Goal: Complete application form: Complete application form

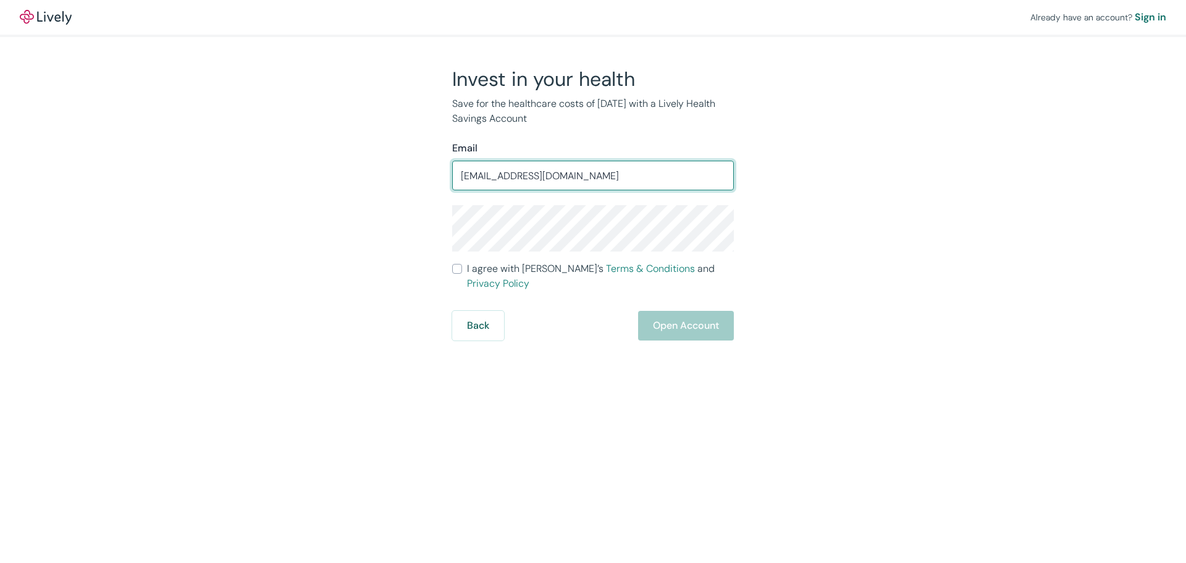
type input "nmyoung1@hotmail.com"
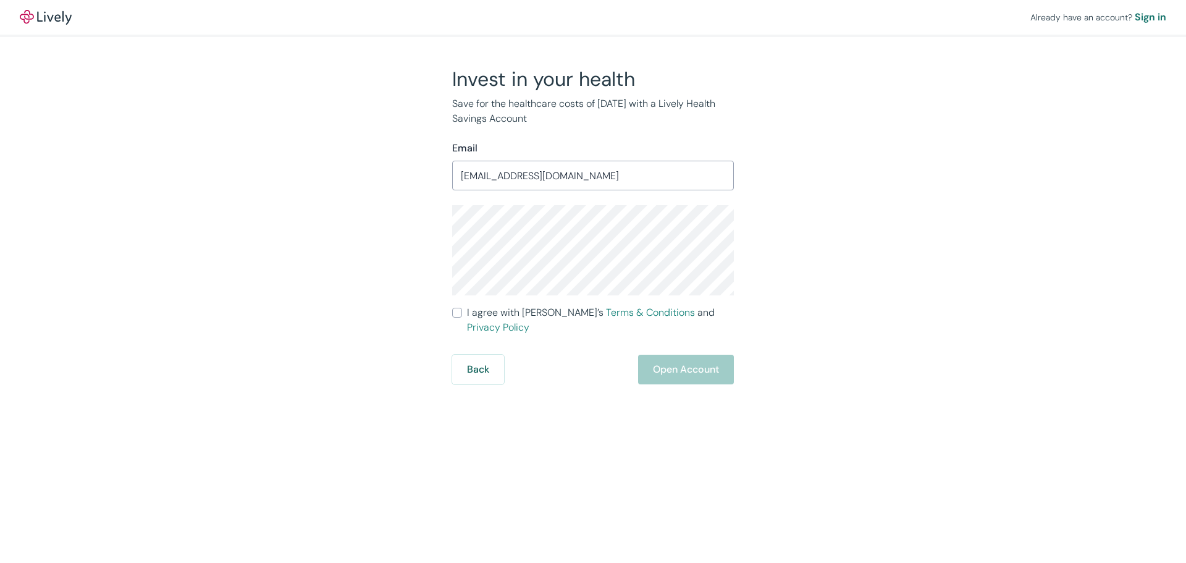
click at [459, 314] on input "I agree with Lively’s Terms & Conditions and Privacy Policy" at bounding box center [457, 313] width 10 height 10
checkbox input "true"
click at [659, 355] on button "Open Account" at bounding box center [686, 370] width 96 height 30
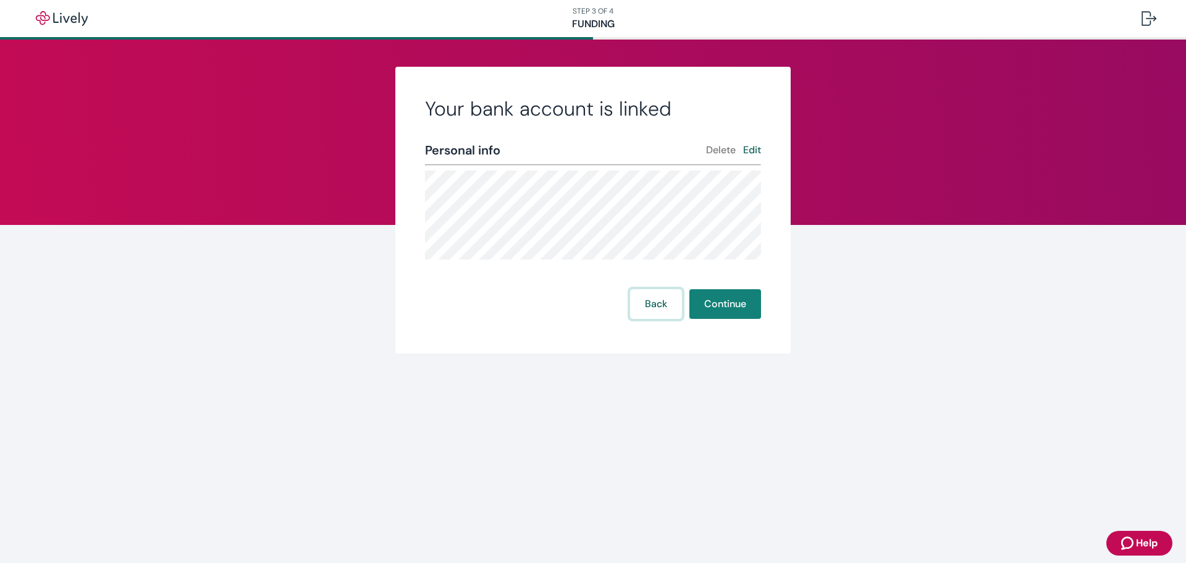
click at [658, 302] on button "Back" at bounding box center [656, 304] width 52 height 30
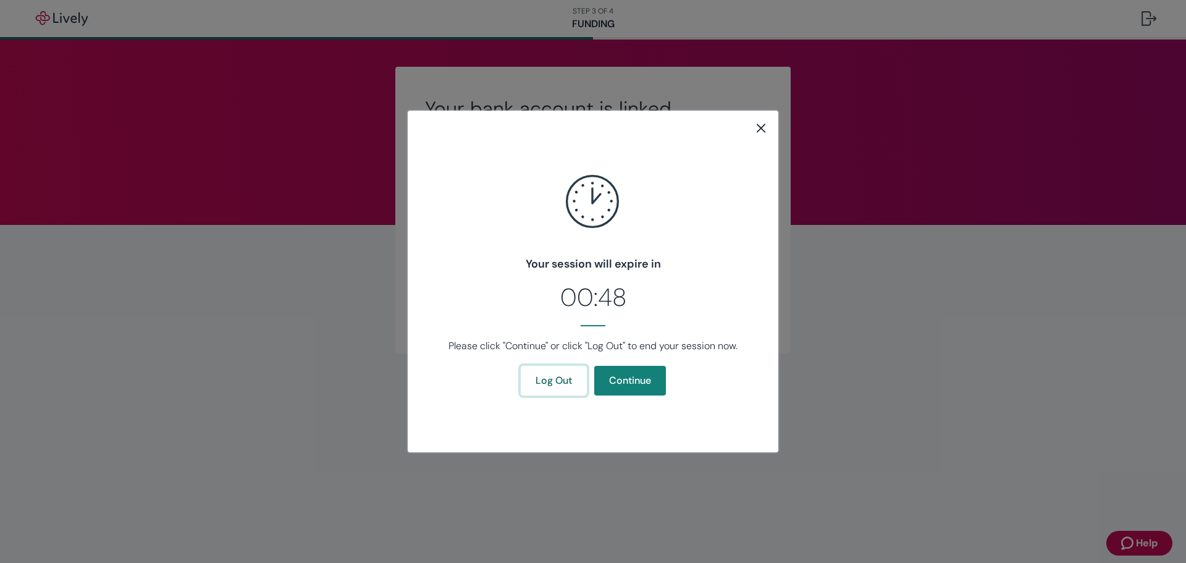
click at [571, 387] on button "Log Out" at bounding box center [554, 381] width 66 height 30
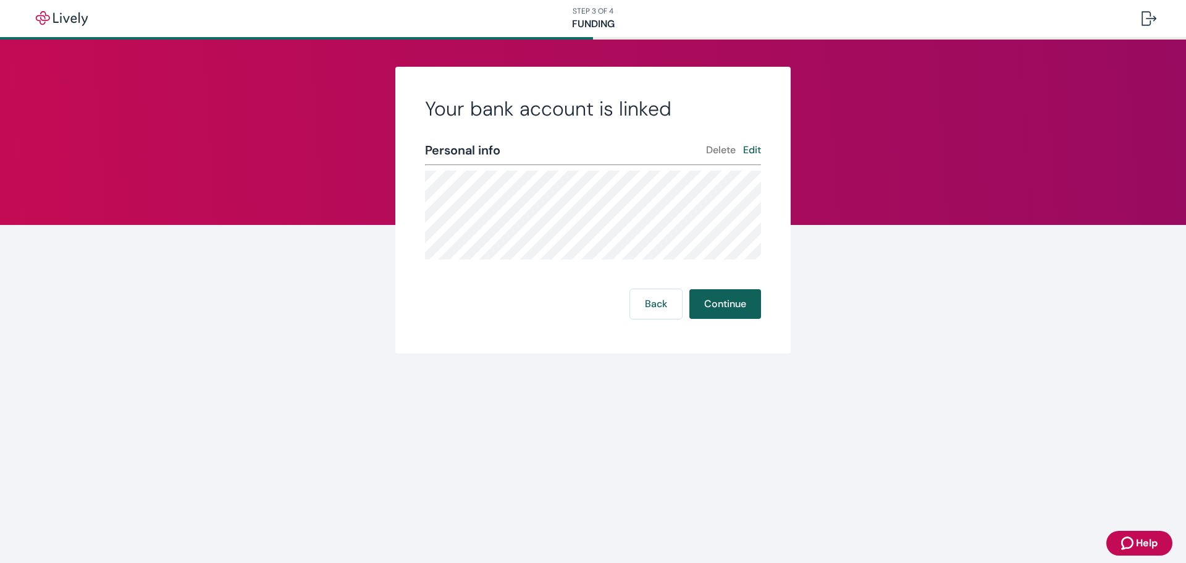
click at [720, 302] on button "Continue" at bounding box center [725, 304] width 72 height 30
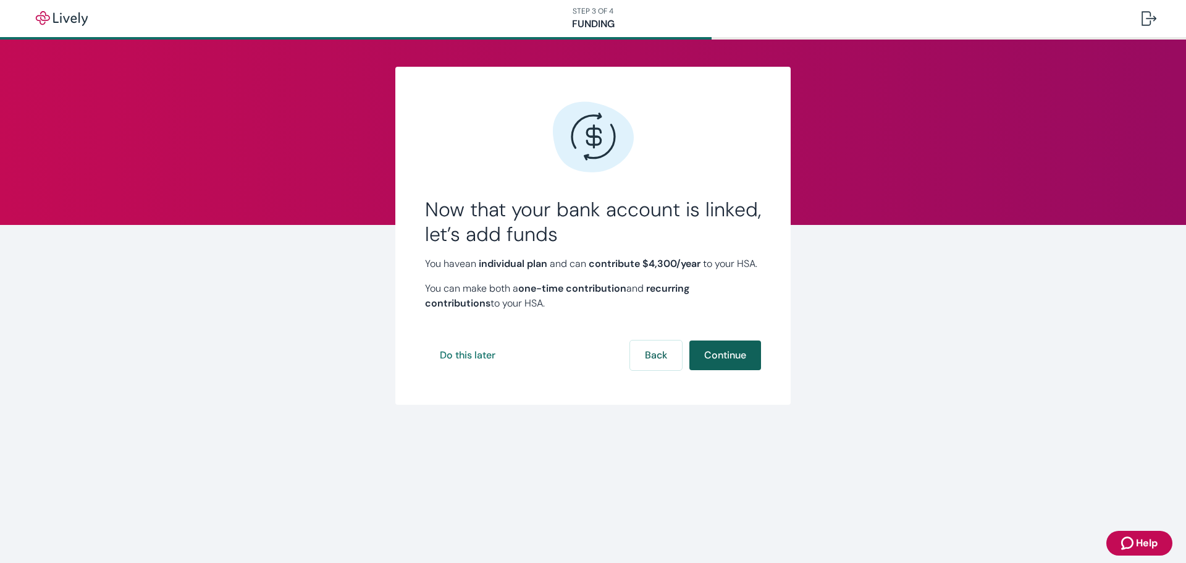
click at [721, 370] on button "Continue" at bounding box center [725, 355] width 72 height 30
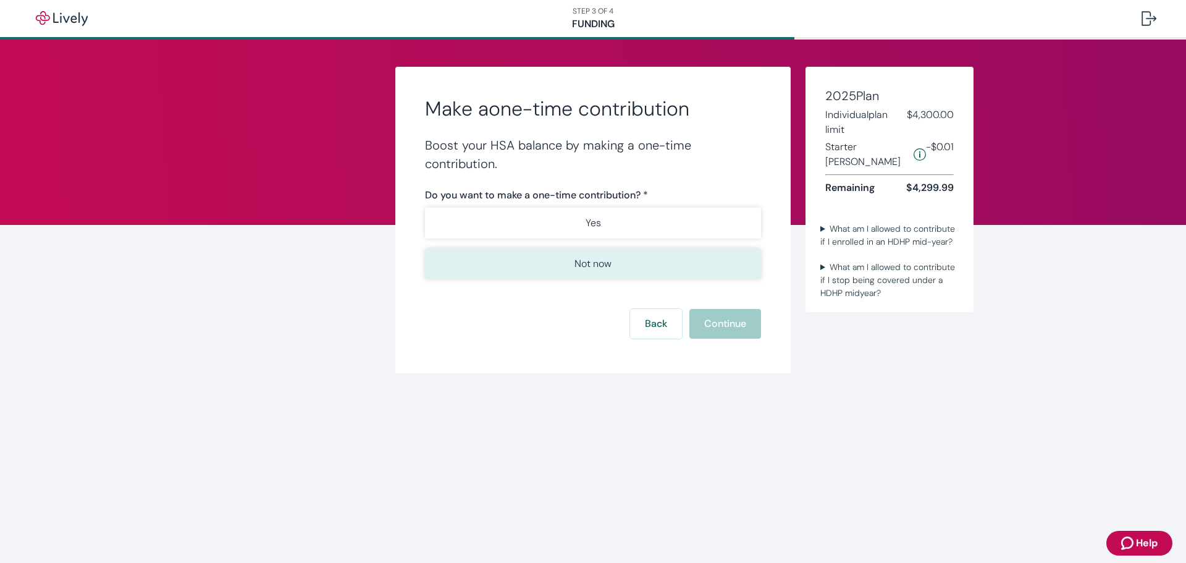
click at [657, 266] on button "Not now" at bounding box center [593, 263] width 336 height 31
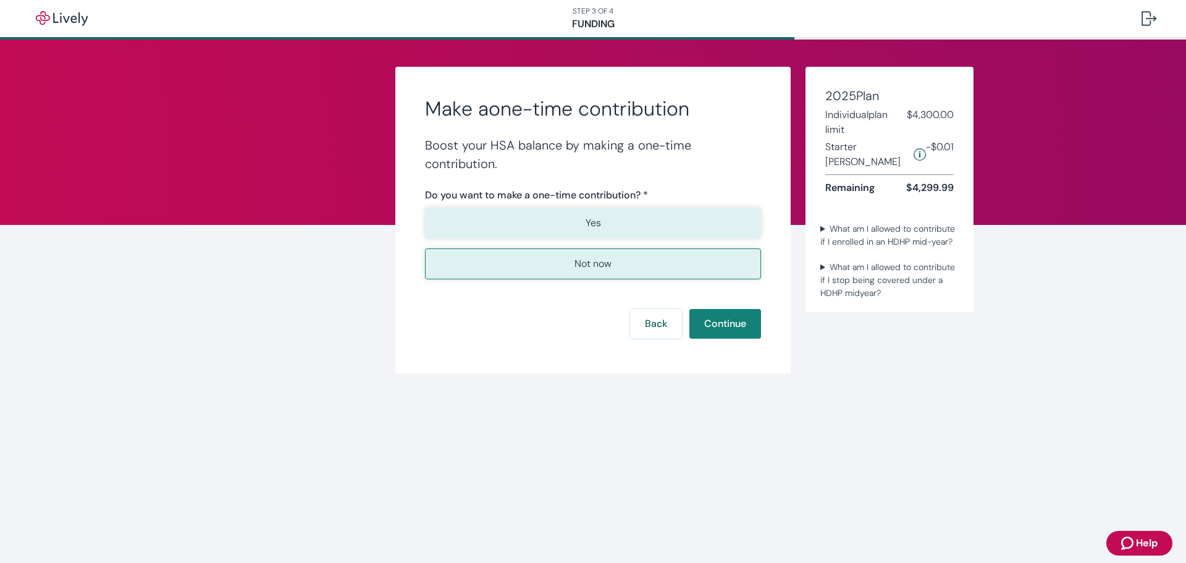
click at [641, 222] on button "Yes" at bounding box center [593, 223] width 336 height 31
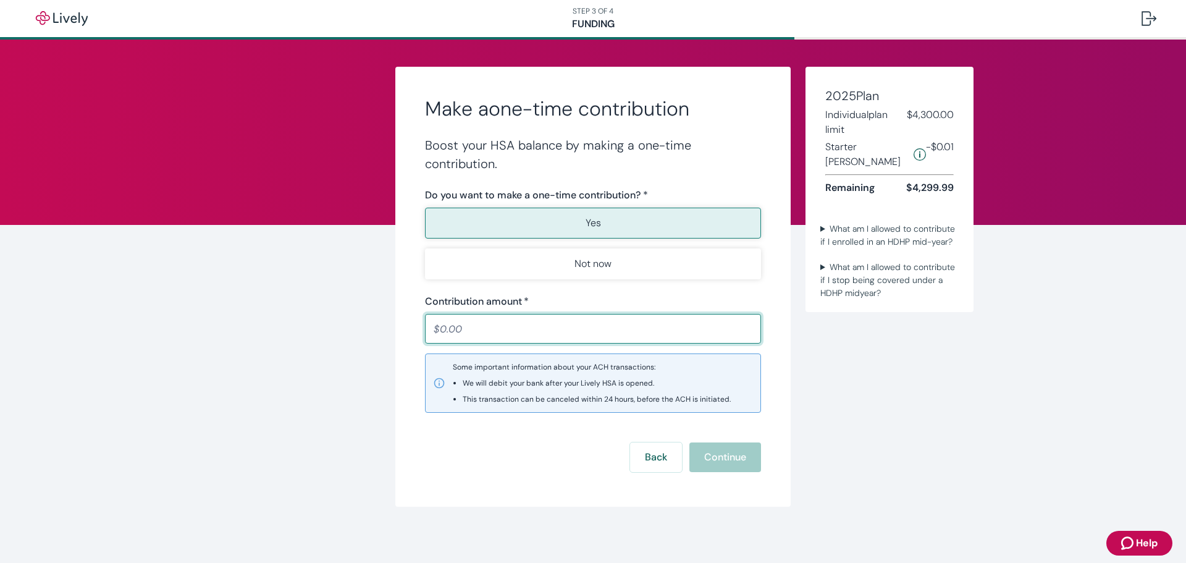
click at [280, 227] on div "Make a one-time contribution Boost your HSA balance by making a one-time contri…" at bounding box center [593, 303] width 1186 height 526
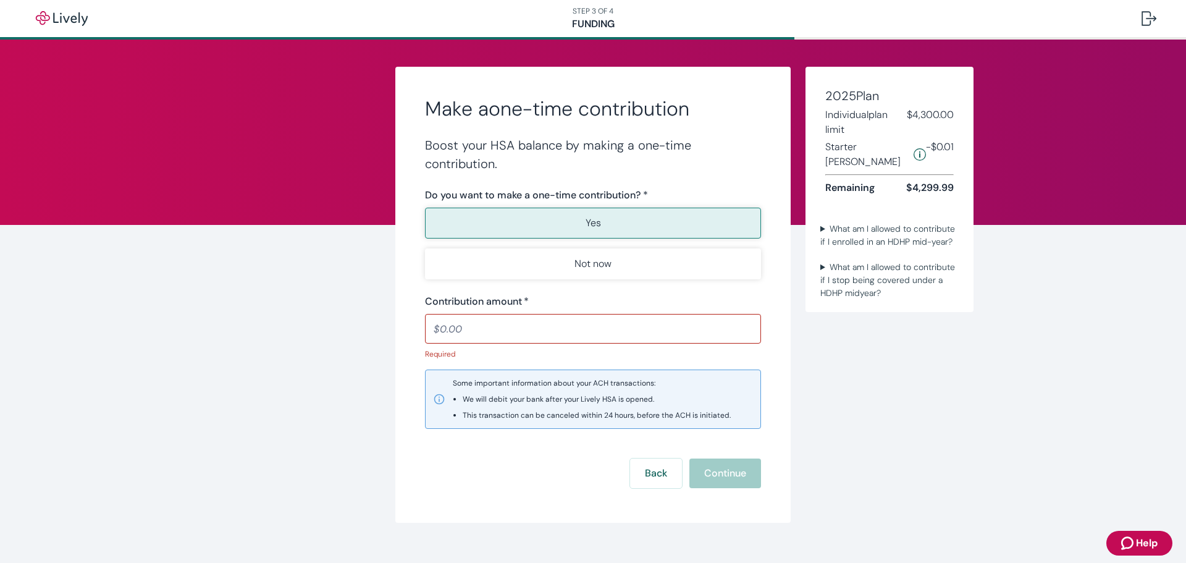
drag, startPoint x: 642, startPoint y: 475, endPoint x: 261, endPoint y: 378, distance: 393.3
click at [257, 387] on div "Make a one-time contribution Boost your HSA balance by making a one-time contri…" at bounding box center [593, 311] width 1186 height 542
drag, startPoint x: 232, startPoint y: 345, endPoint x: 240, endPoint y: 348, distance: 9.0
click at [239, 348] on div "Make a one-time contribution Boost your HSA balance by making a one-time contri…" at bounding box center [593, 311] width 1186 height 542
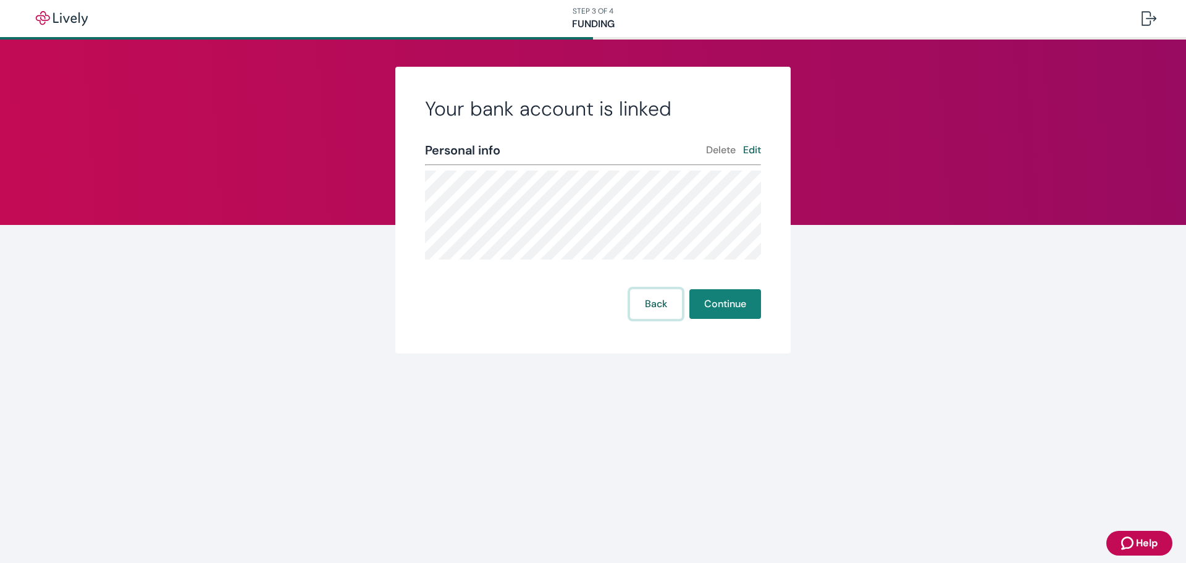
click at [653, 310] on button "Back" at bounding box center [656, 304] width 52 height 30
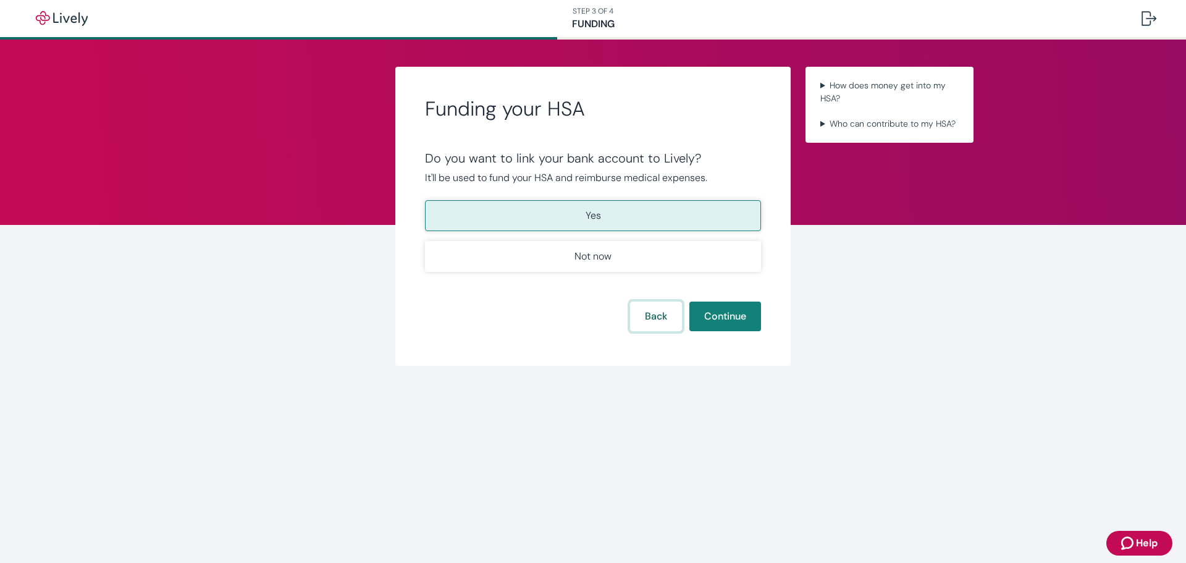
click at [644, 315] on button "Back" at bounding box center [656, 316] width 52 height 30
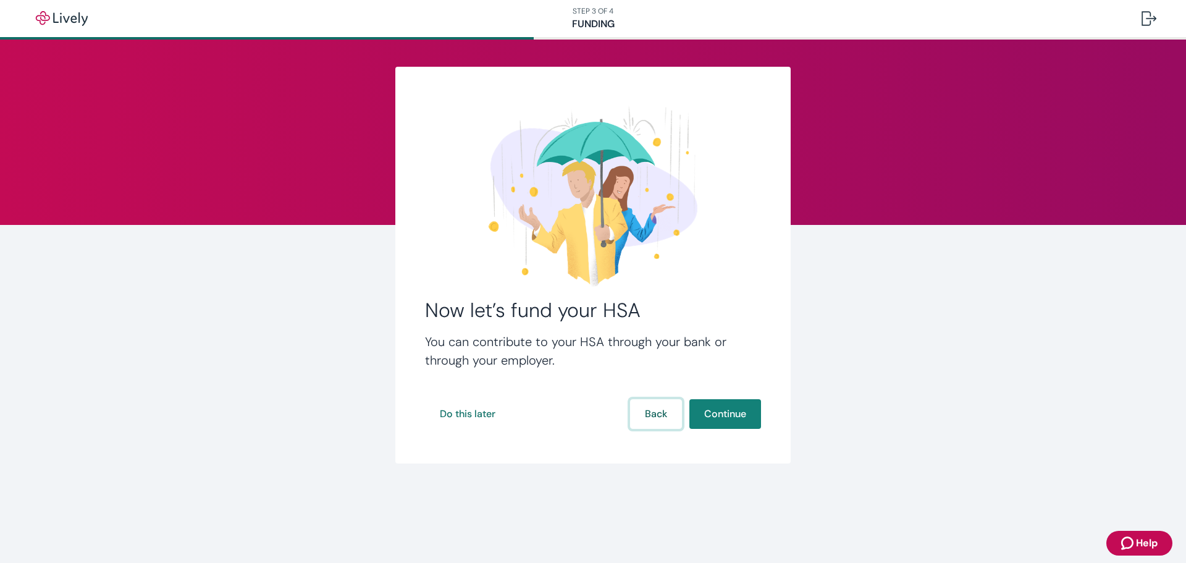
click at [647, 414] on button "Back" at bounding box center [656, 414] width 52 height 30
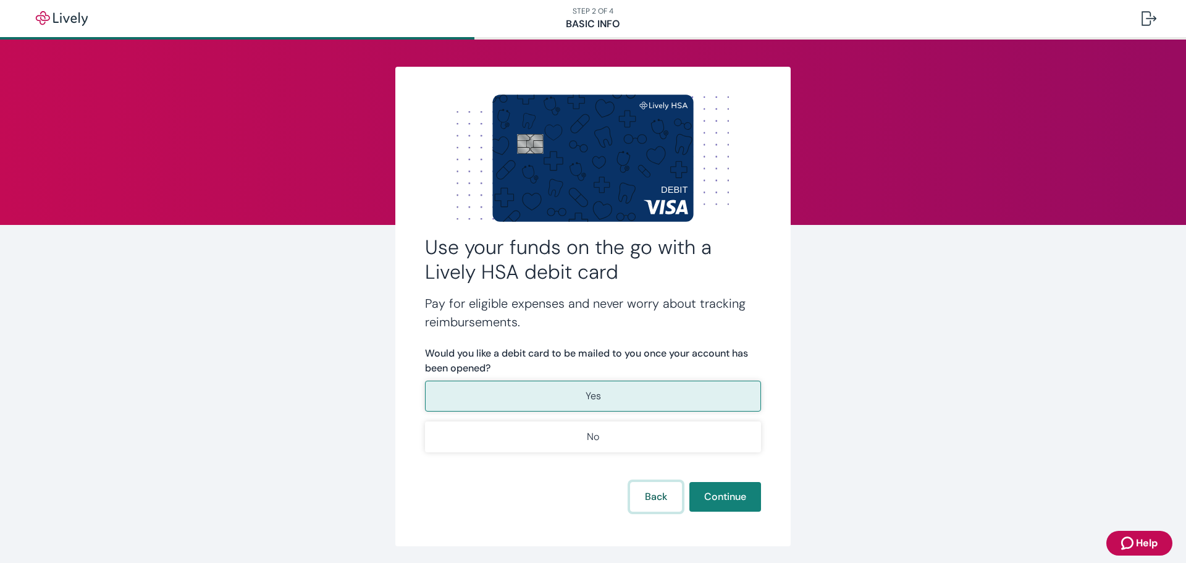
click at [658, 494] on button "Back" at bounding box center [656, 497] width 52 height 30
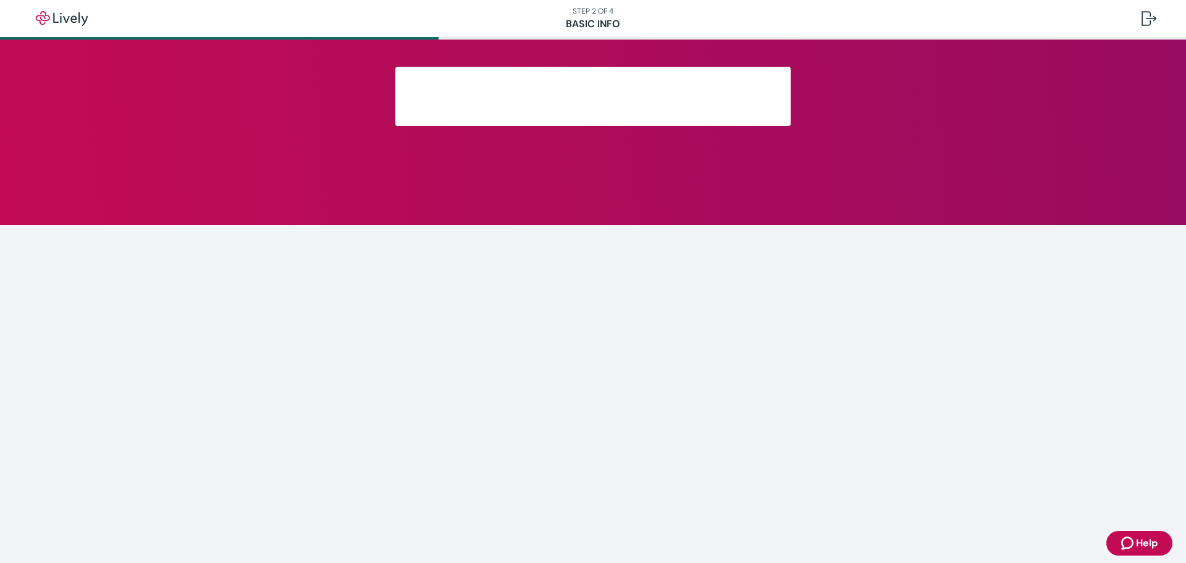
click at [658, 494] on main at bounding box center [593, 301] width 1186 height 523
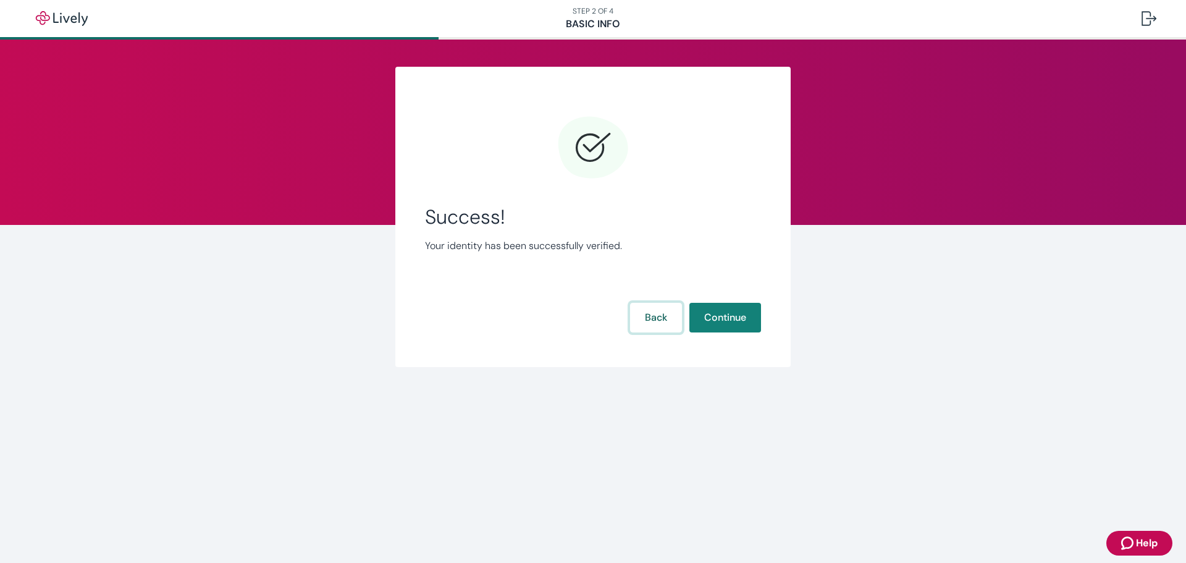
click at [637, 314] on button "Back" at bounding box center [656, 318] width 52 height 30
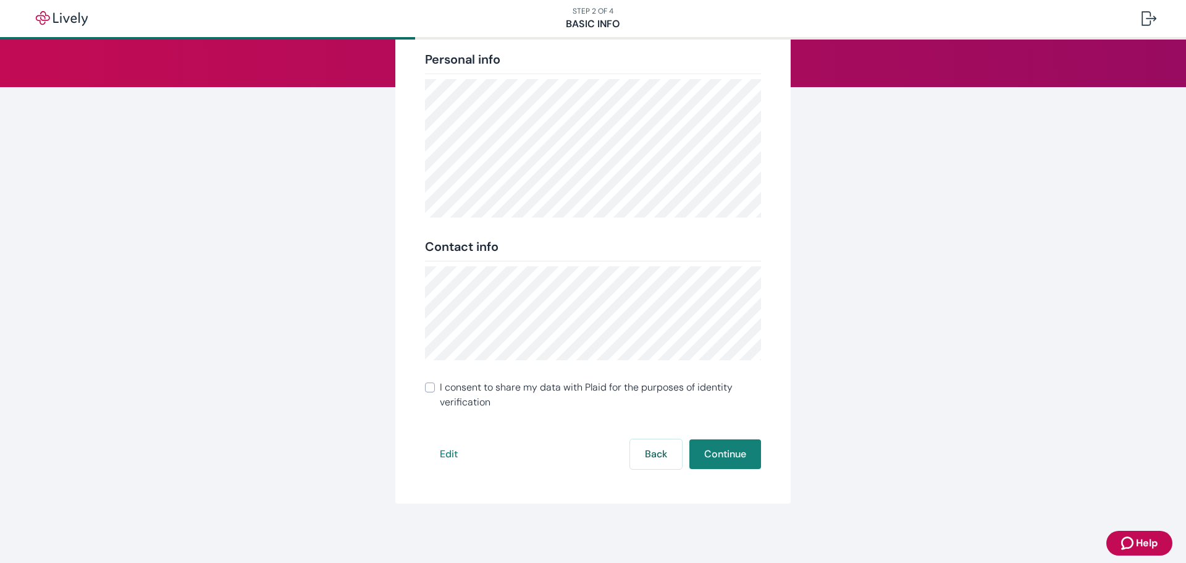
scroll to position [138, 0]
click at [1145, 23] on div at bounding box center [1148, 18] width 15 height 15
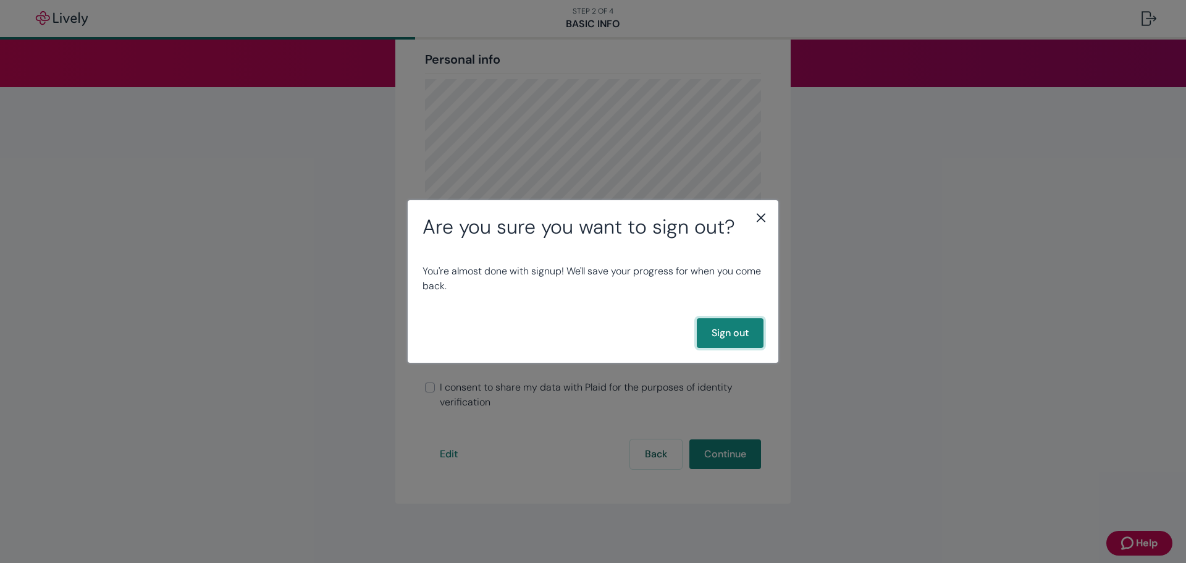
click at [747, 334] on button "Sign out" at bounding box center [730, 333] width 67 height 30
